Goal: Navigation & Orientation: Find specific page/section

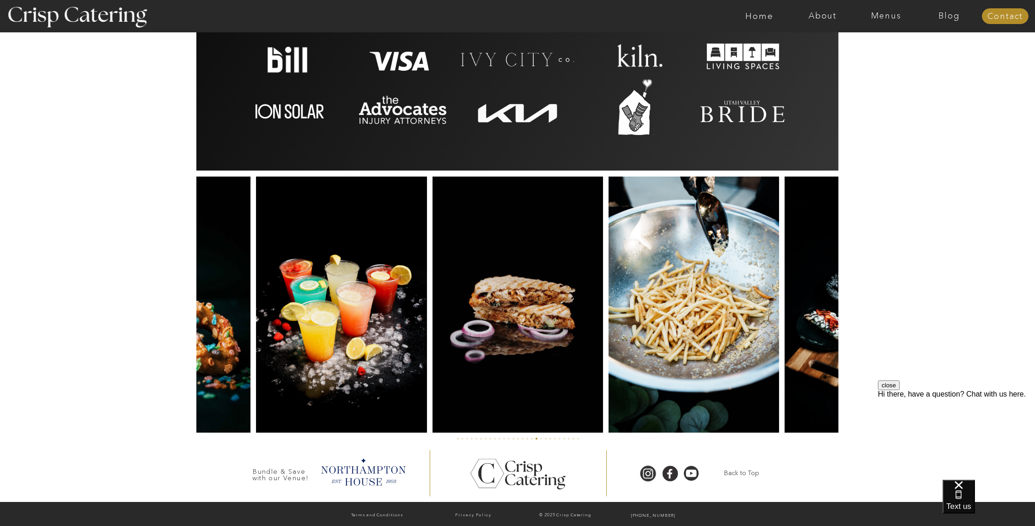
scroll to position [2024, 0]
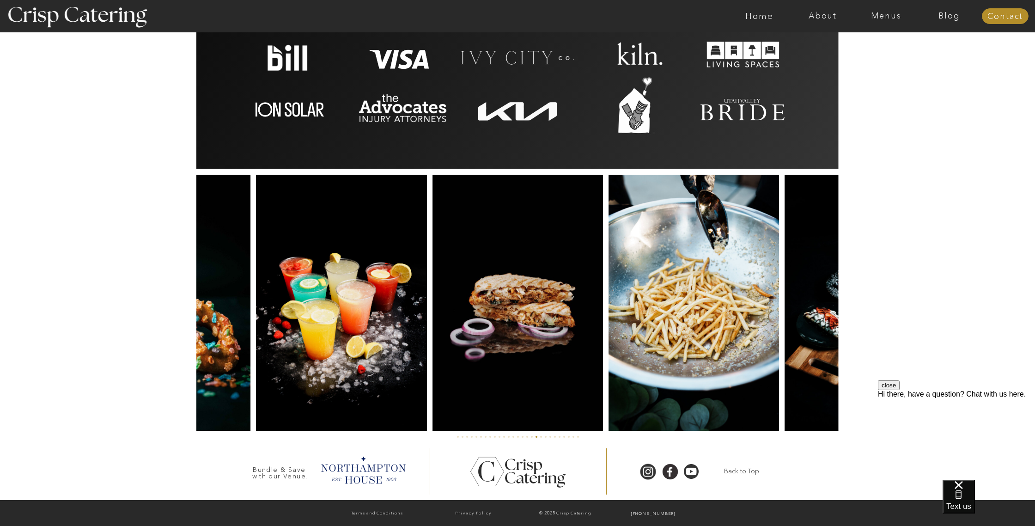
click at [541, 437] on div at bounding box center [517, 473] width 105 height 99
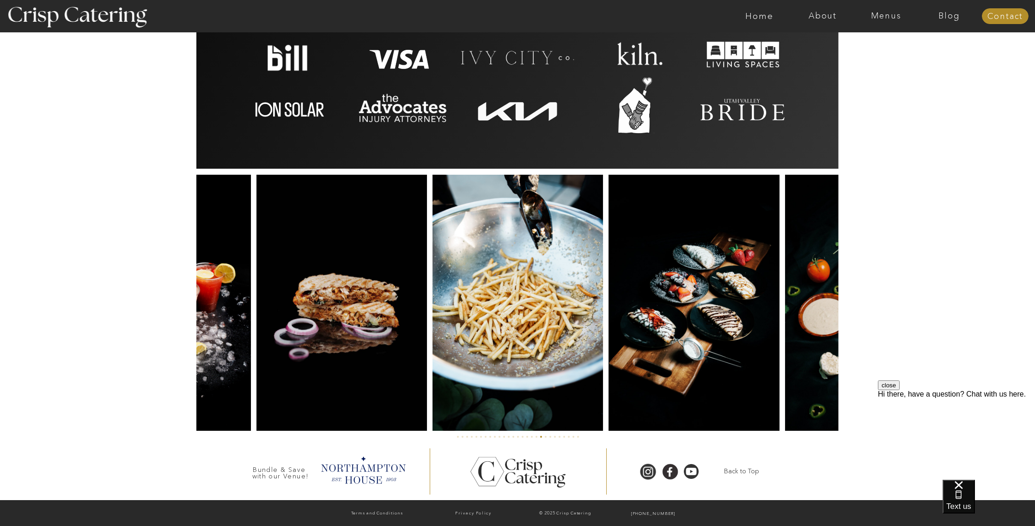
click at [547, 437] on div at bounding box center [517, 473] width 105 height 99
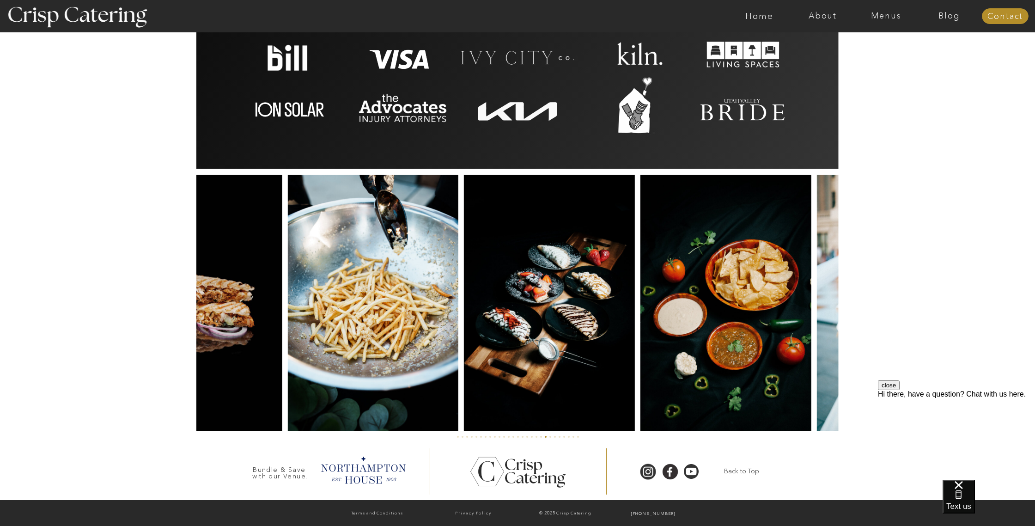
click at [556, 436] on div at bounding box center [517, 473] width 105 height 99
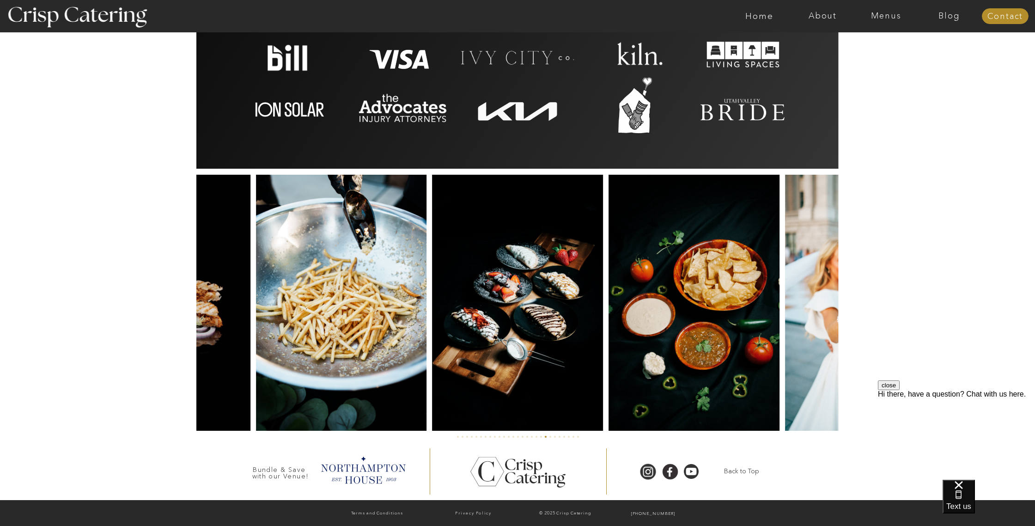
click at [554, 436] on div at bounding box center [517, 473] width 105 height 99
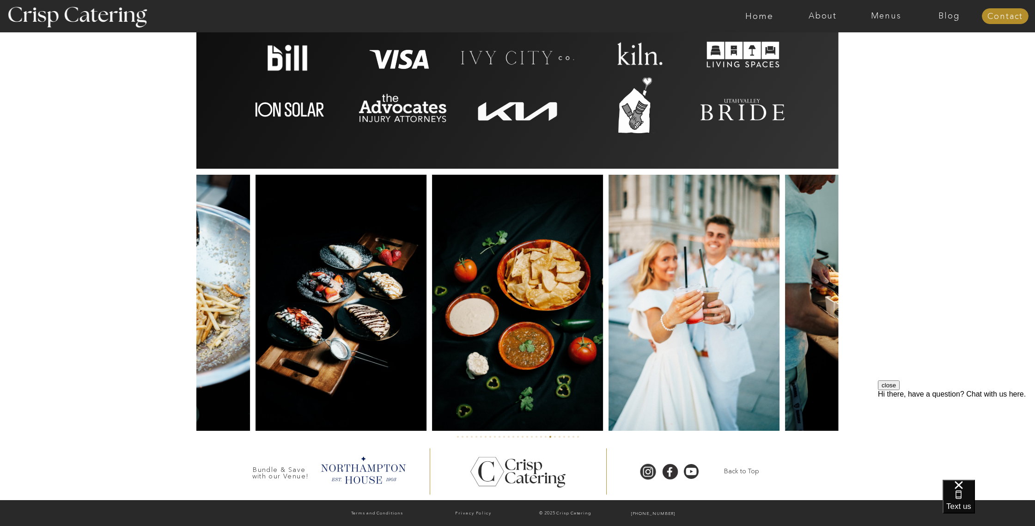
click at [564, 437] on div at bounding box center [517, 473] width 105 height 99
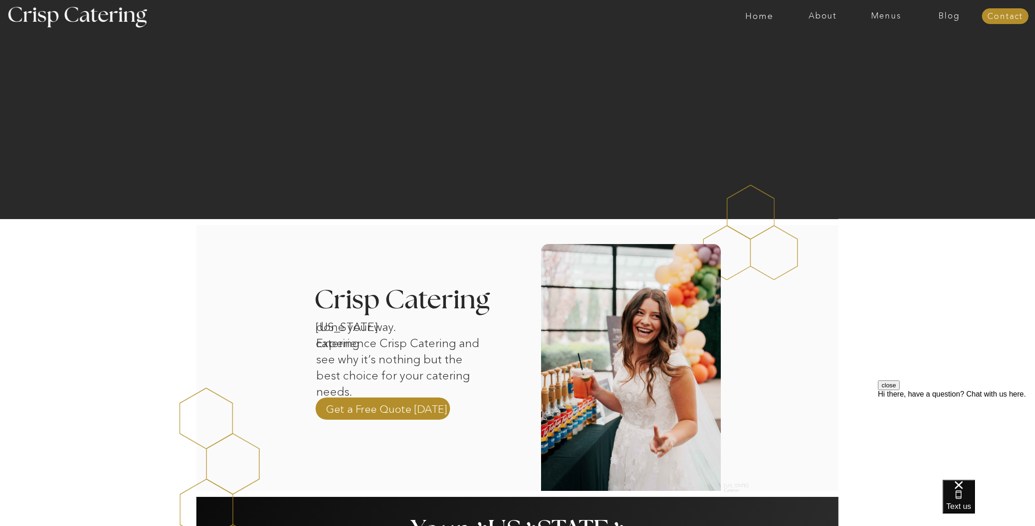
scroll to position [0, 0]
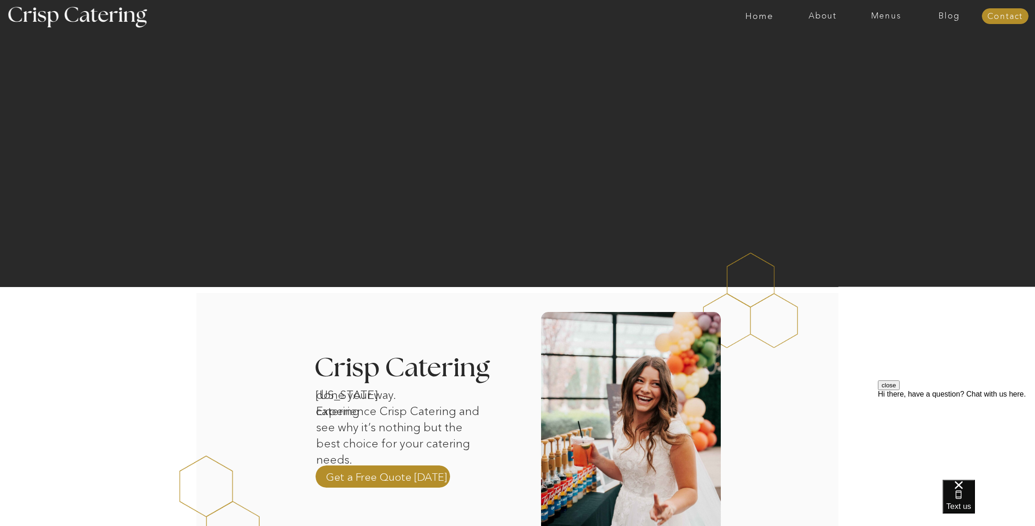
drag, startPoint x: 889, startPoint y: 18, endPoint x: 887, endPoint y: 24, distance: 5.7
click at [888, 18] on nav "Menus" at bounding box center [885, 16] width 63 height 9
click at [869, 55] on nav "Winter (Sep-Feb)" at bounding box center [885, 54] width 76 height 9
